Goal: Task Accomplishment & Management: Use online tool/utility

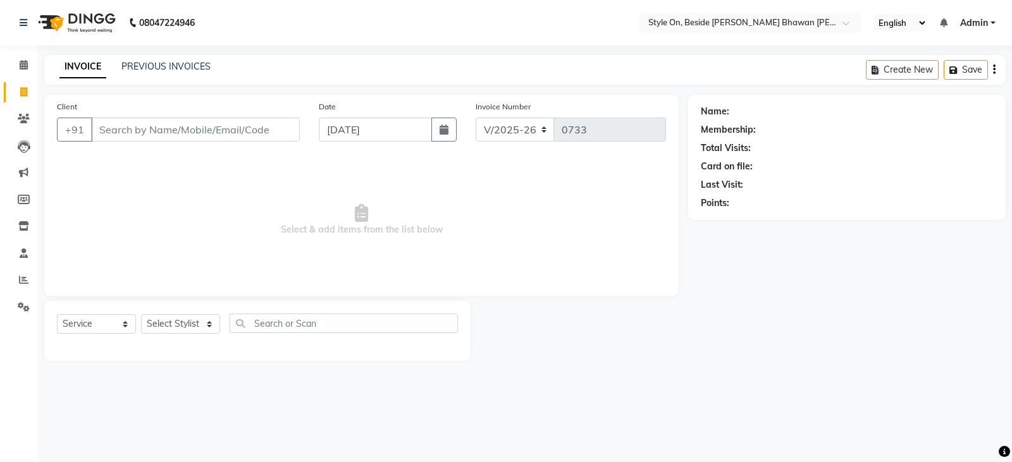
select select "4700"
select select "service"
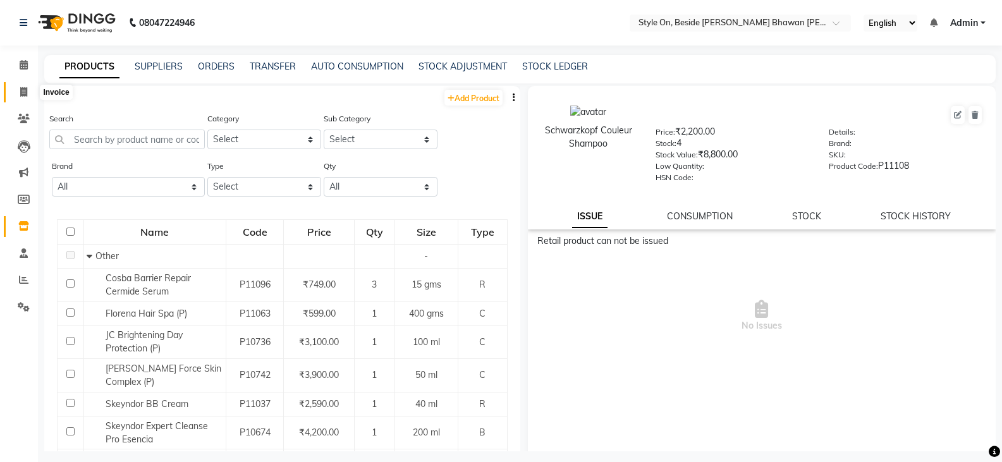
click at [26, 92] on icon at bounding box center [23, 91] width 7 height 9
select select "4700"
select select "service"
